Goal: Task Accomplishment & Management: Manage account settings

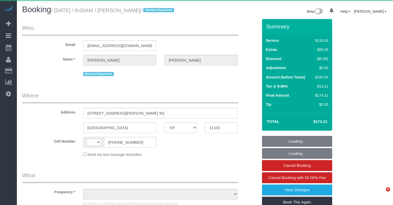
select select "NY"
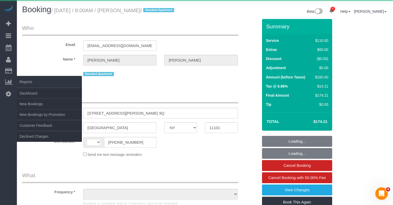
select select "string:[GEOGRAPHIC_DATA]"
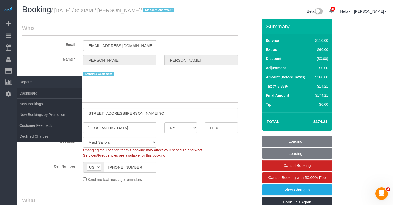
select select "object:855"
select select "number:89"
select select "number:90"
click at [41, 103] on link "New Bookings" at bounding box center [49, 104] width 65 height 10
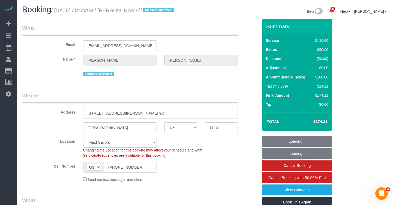
select select "object:1027"
select select "string:stripe-card_17kx6v4VGloSiKo7gwgg6y0E"
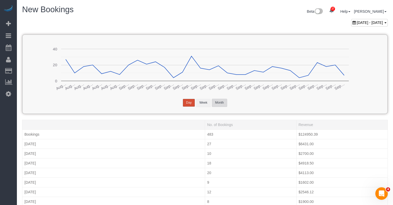
click at [220, 101] on button "Month" at bounding box center [219, 103] width 15 height 8
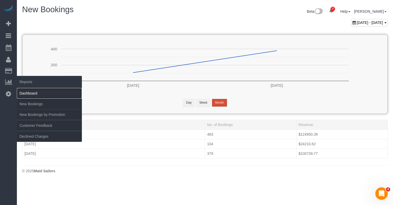
click at [30, 93] on link "Dashboard" at bounding box center [49, 93] width 65 height 10
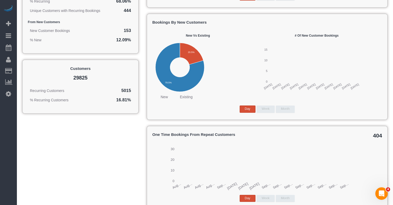
scroll to position [578, 0]
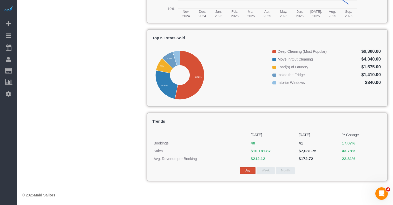
click at [268, 170] on button "Week" at bounding box center [265, 170] width 18 height 7
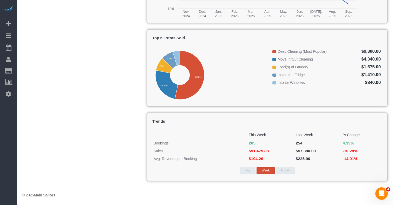
click at [284, 170] on button "Month" at bounding box center [285, 170] width 19 height 7
